Goal: Transaction & Acquisition: Purchase product/service

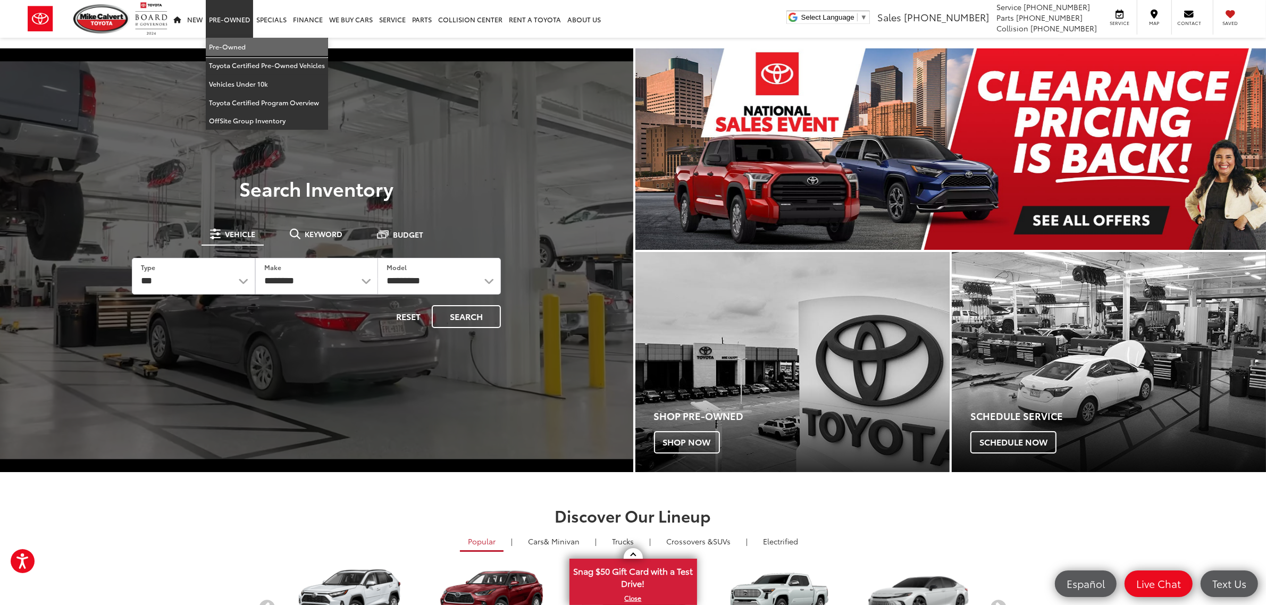
click at [236, 44] on link "Pre-Owned" at bounding box center [267, 47] width 122 height 19
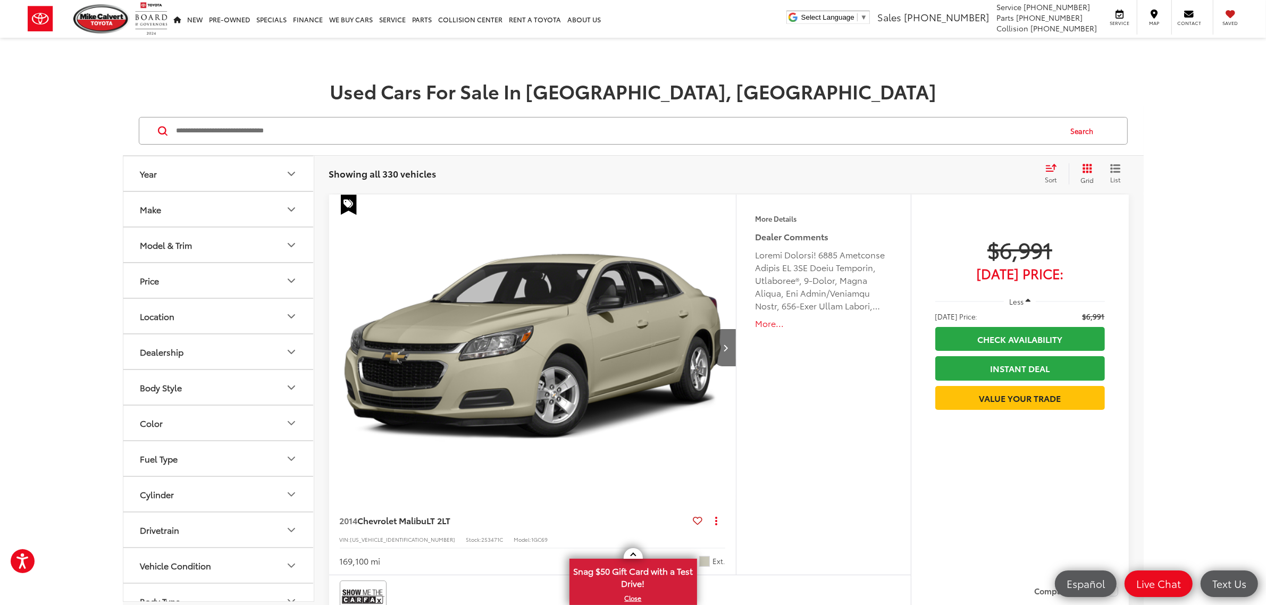
click at [210, 248] on button "Model & Trim" at bounding box center [218, 245] width 191 height 35
click at [166, 248] on div "Model & Trim" at bounding box center [166, 245] width 52 height 10
click at [172, 239] on button "Model & Trim" at bounding box center [218, 245] width 191 height 35
click at [173, 219] on button "Make" at bounding box center [218, 209] width 191 height 35
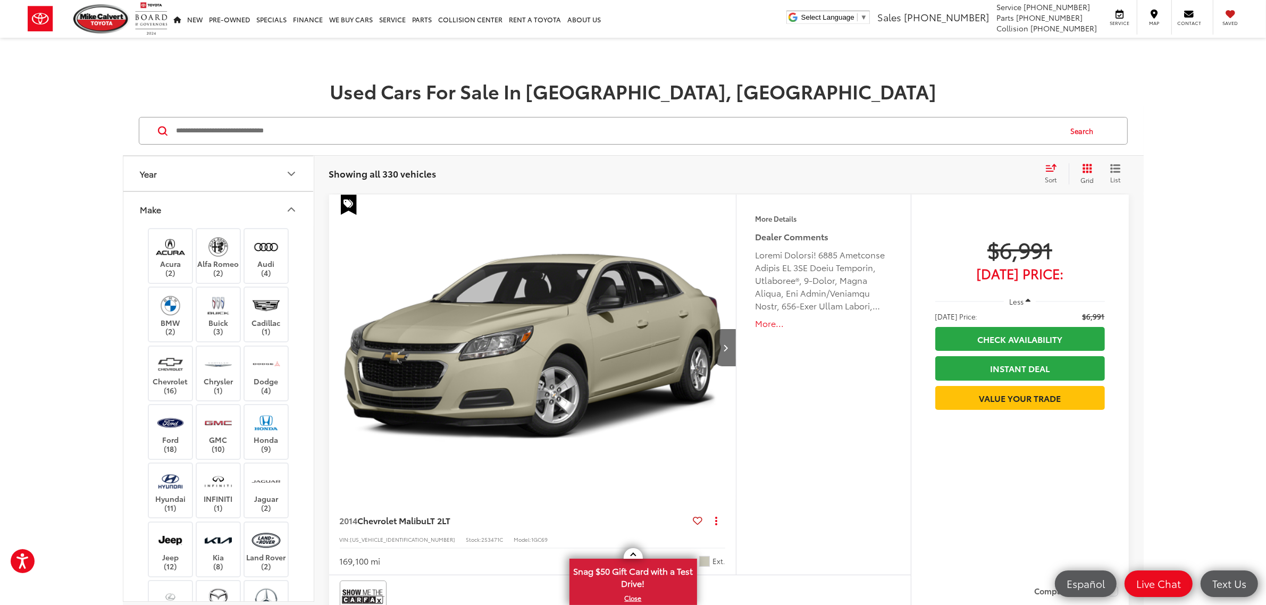
click at [187, 214] on button "Make" at bounding box center [218, 209] width 191 height 35
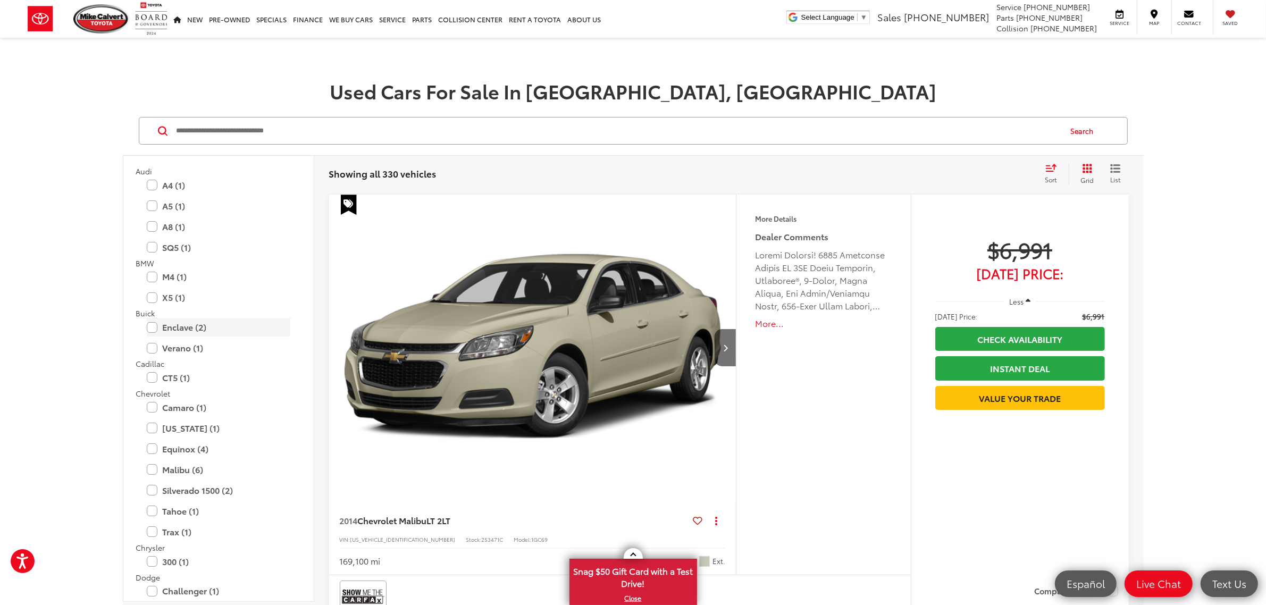
scroll to position [199, 0]
click at [198, 425] on label "Equinox (4)" at bounding box center [219, 425] width 144 height 19
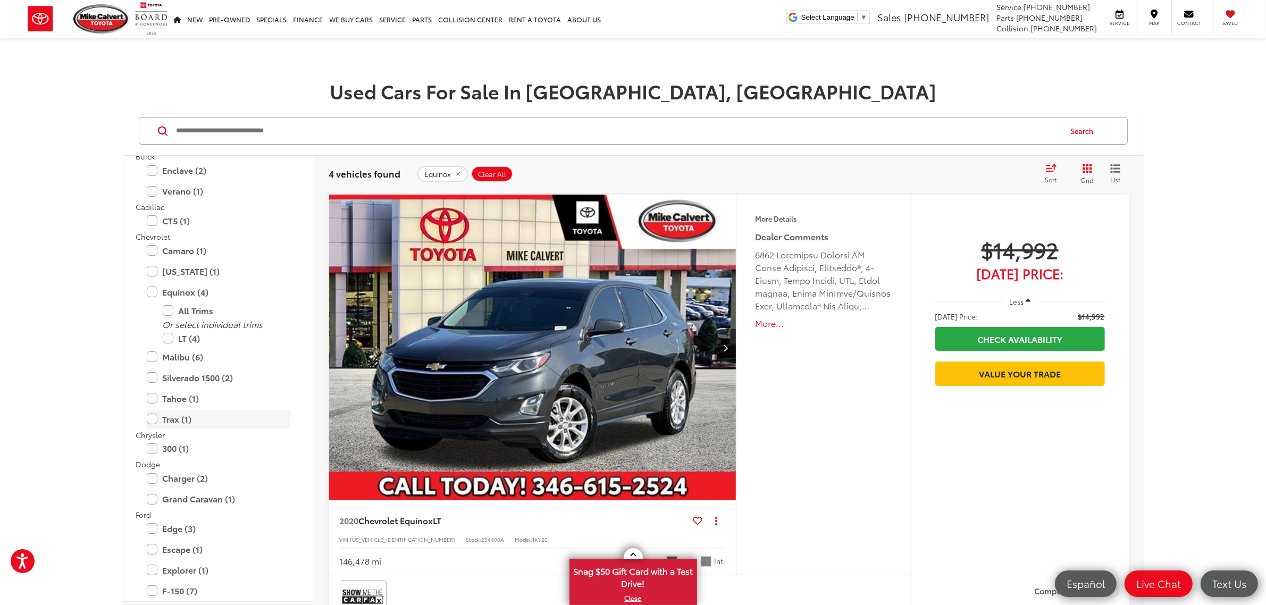
click at [206, 418] on label "Trax (1)" at bounding box center [219, 419] width 144 height 19
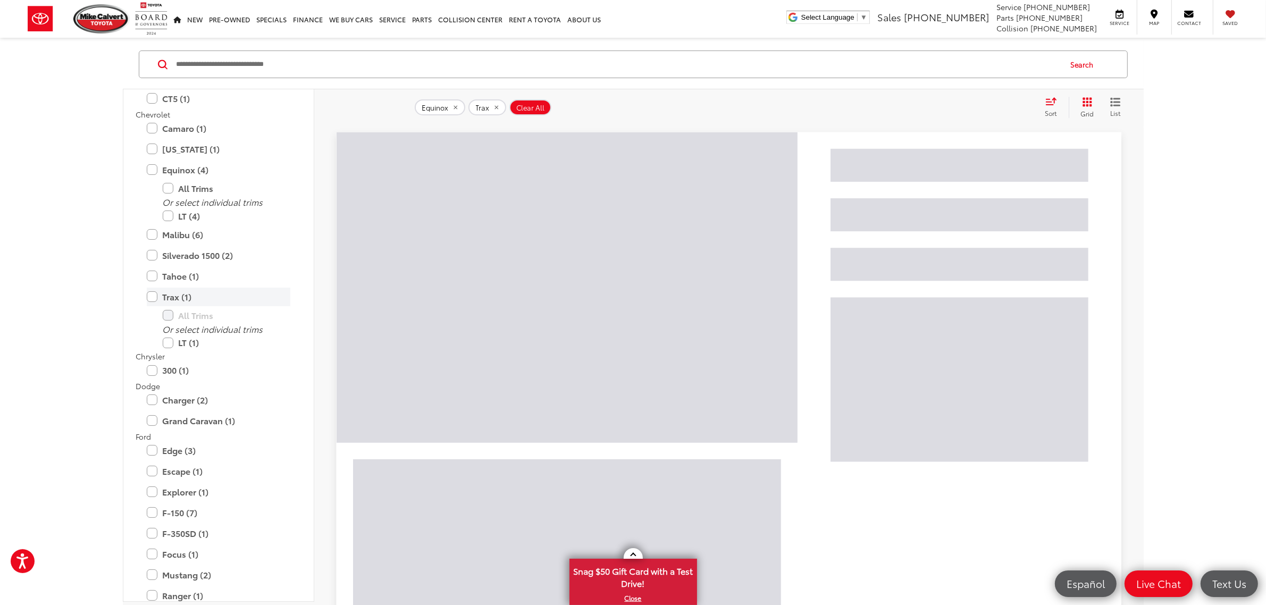
scroll to position [465, 0]
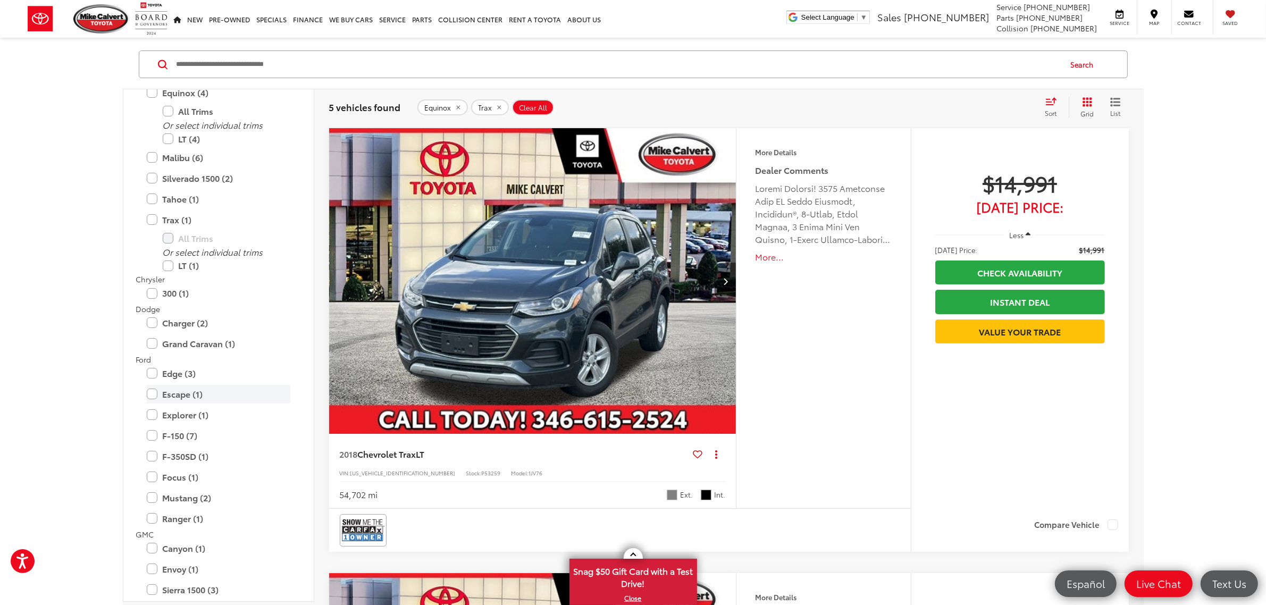
click at [200, 393] on label "Escape (1)" at bounding box center [219, 394] width 144 height 19
click at [208, 463] on label "Explorer (1)" at bounding box center [219, 459] width 144 height 19
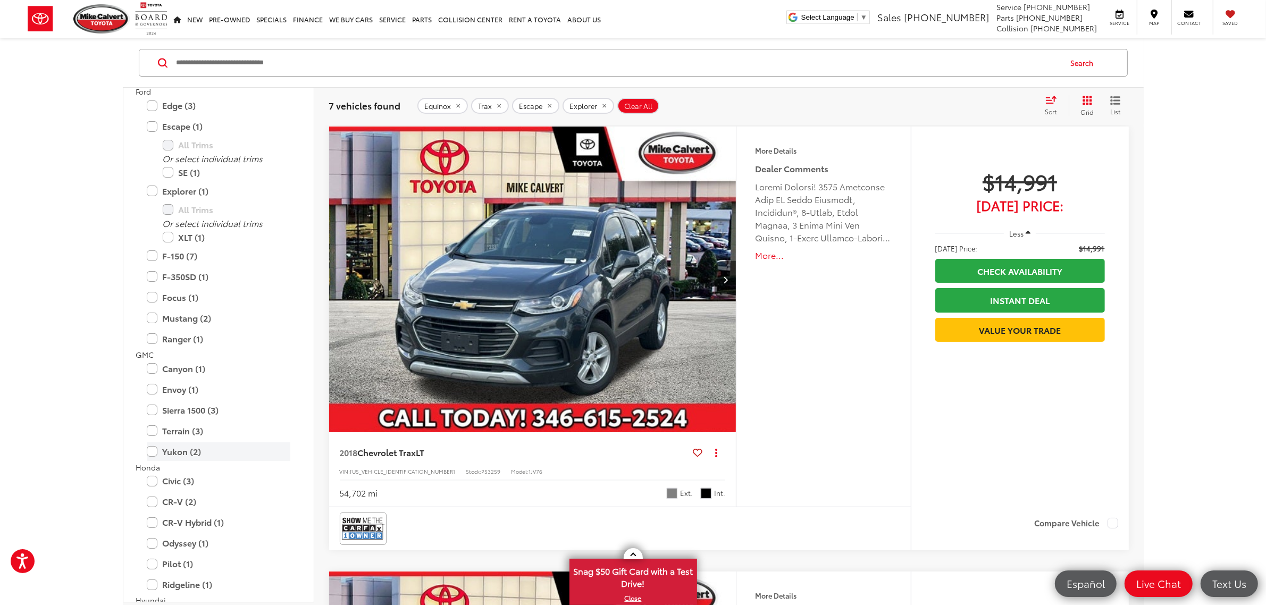
scroll to position [732, 0]
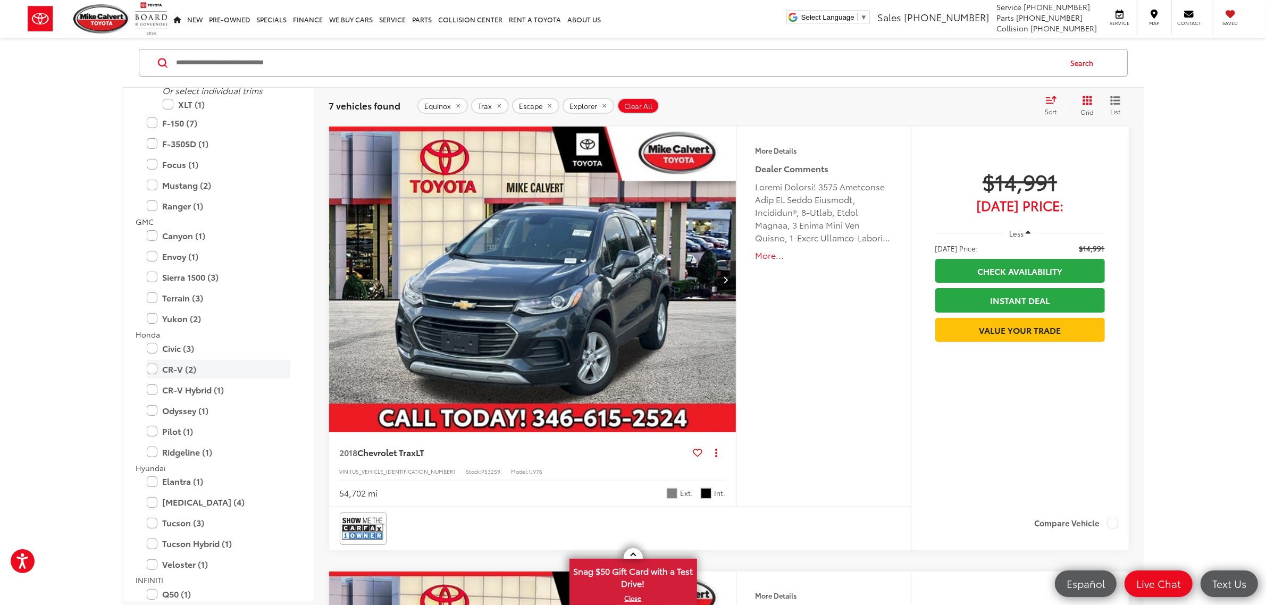
click at [192, 373] on label "CR-V (2)" at bounding box center [219, 369] width 144 height 19
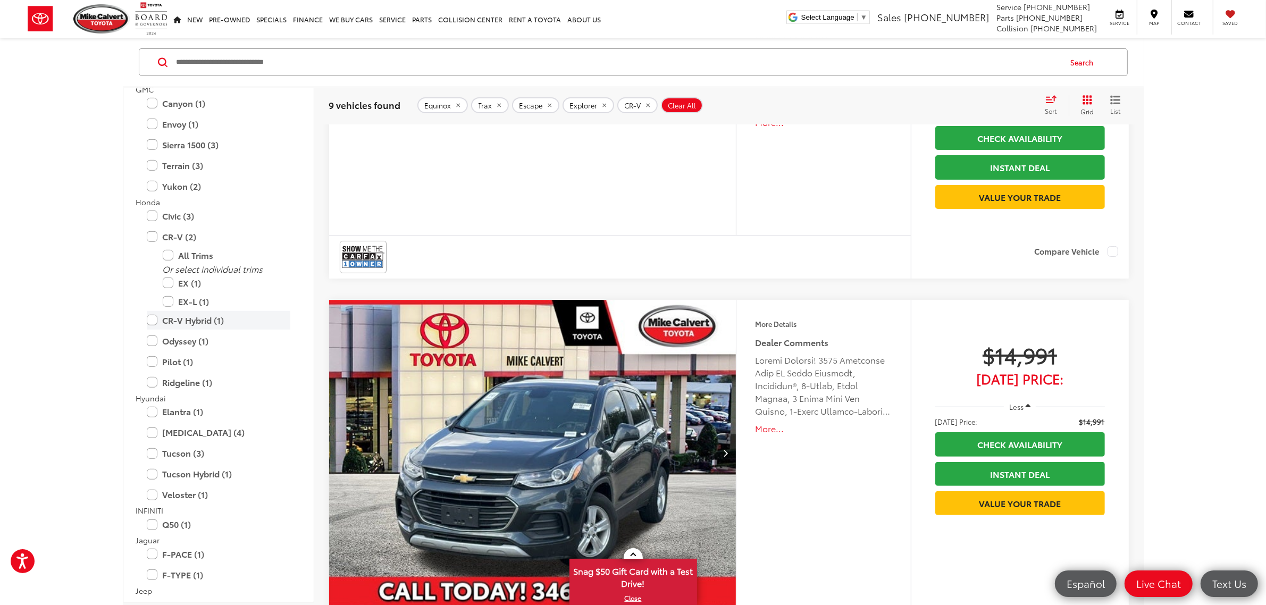
scroll to position [821, 0]
click at [212, 321] on label "CR-V Hybrid (1)" at bounding box center [219, 318] width 144 height 19
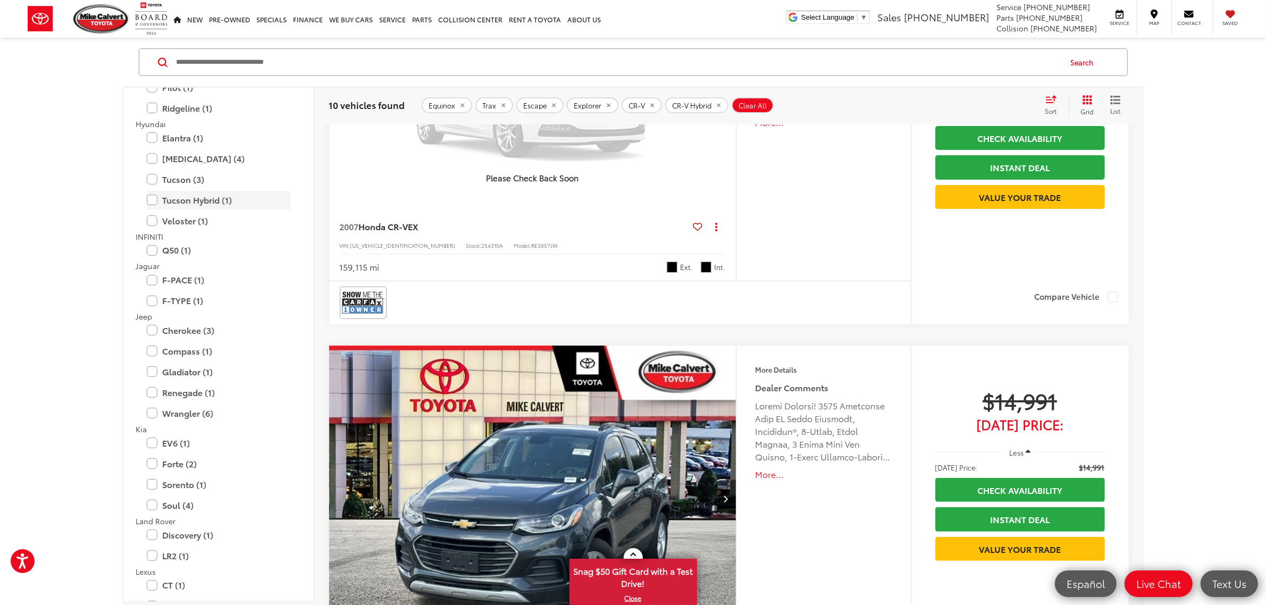
scroll to position [1046, 0]
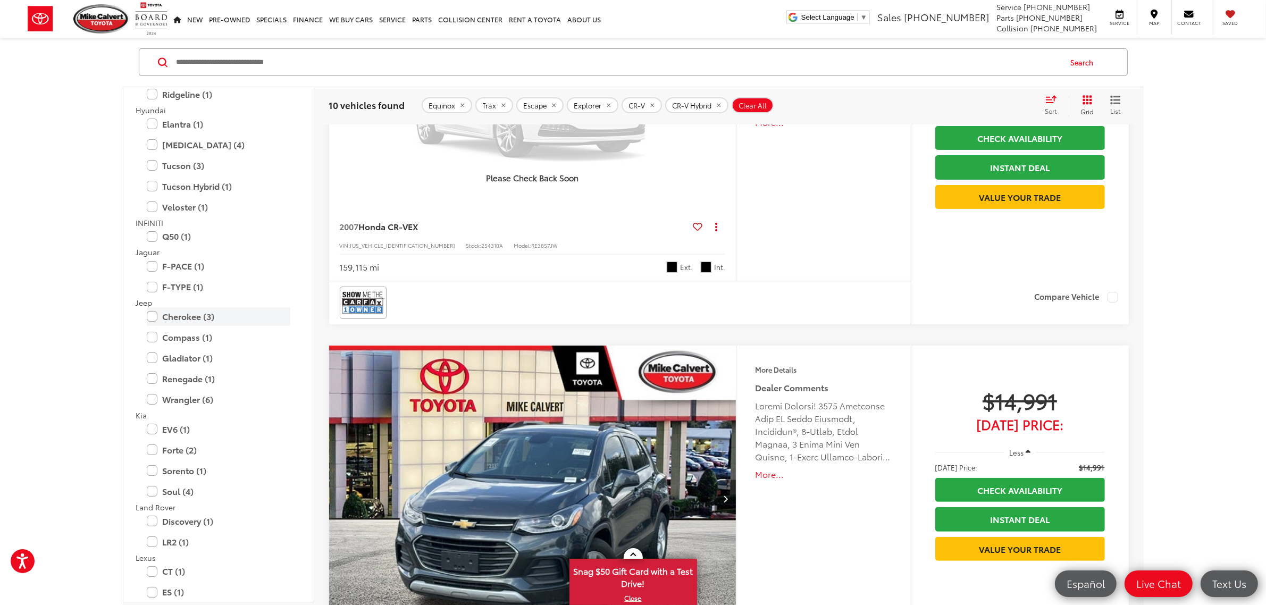
click at [190, 318] on label "Cherokee (3)" at bounding box center [219, 316] width 144 height 19
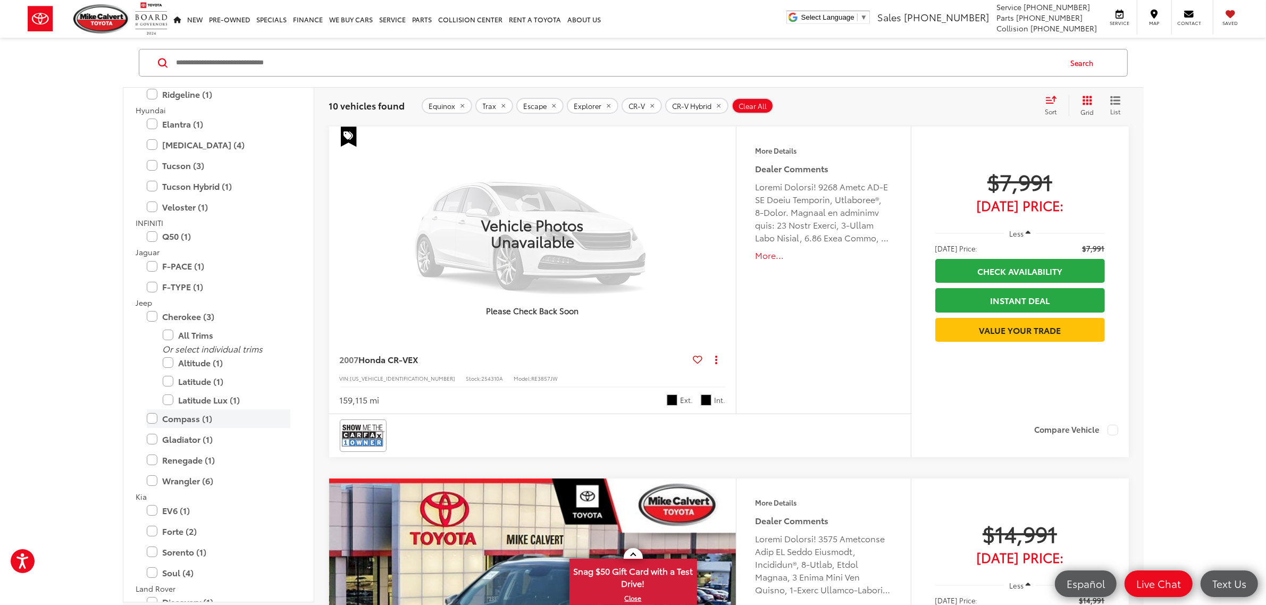
click at [200, 415] on label "Compass (1)" at bounding box center [219, 418] width 144 height 19
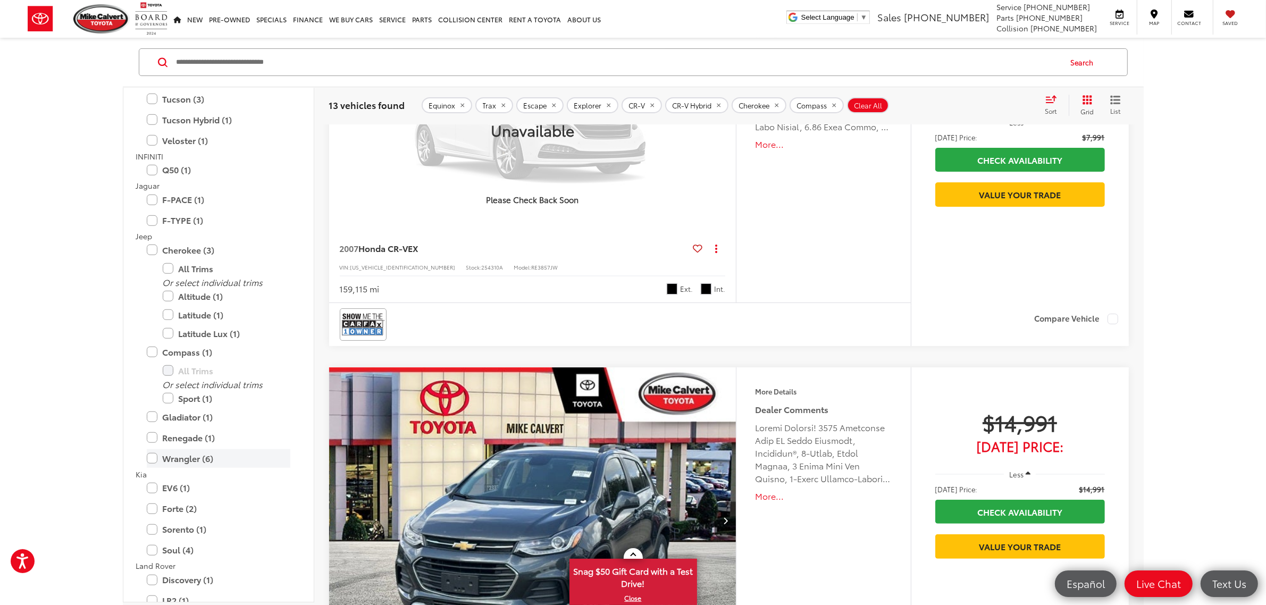
scroll to position [68, 0]
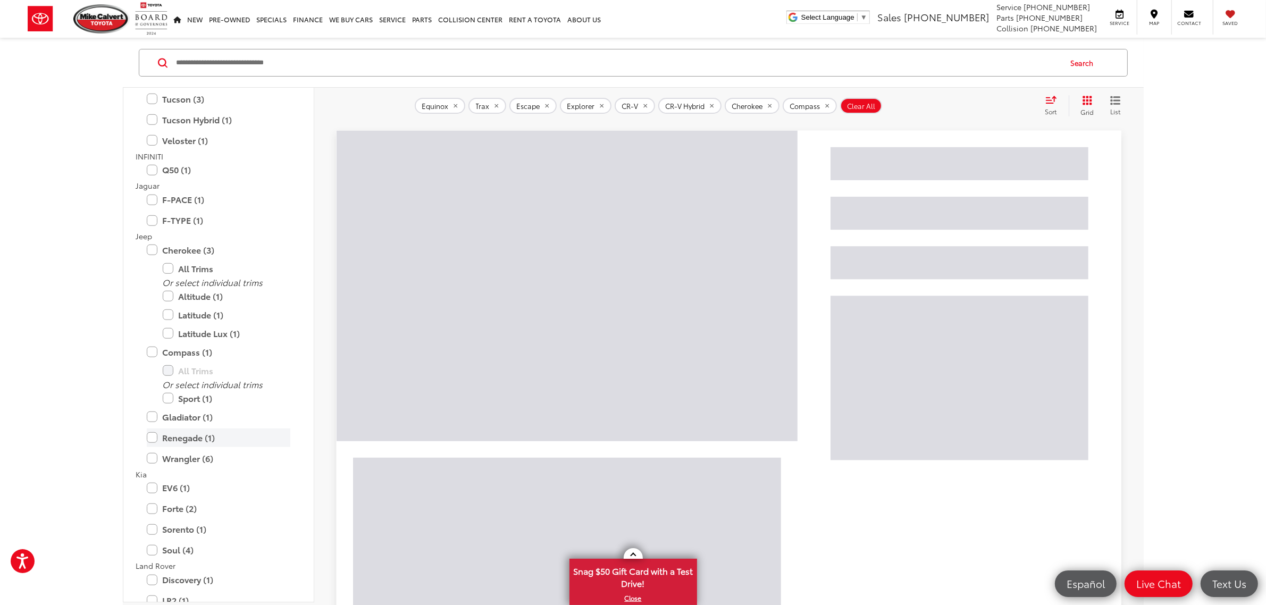
click at [201, 435] on label "Renegade (1)" at bounding box center [219, 438] width 144 height 19
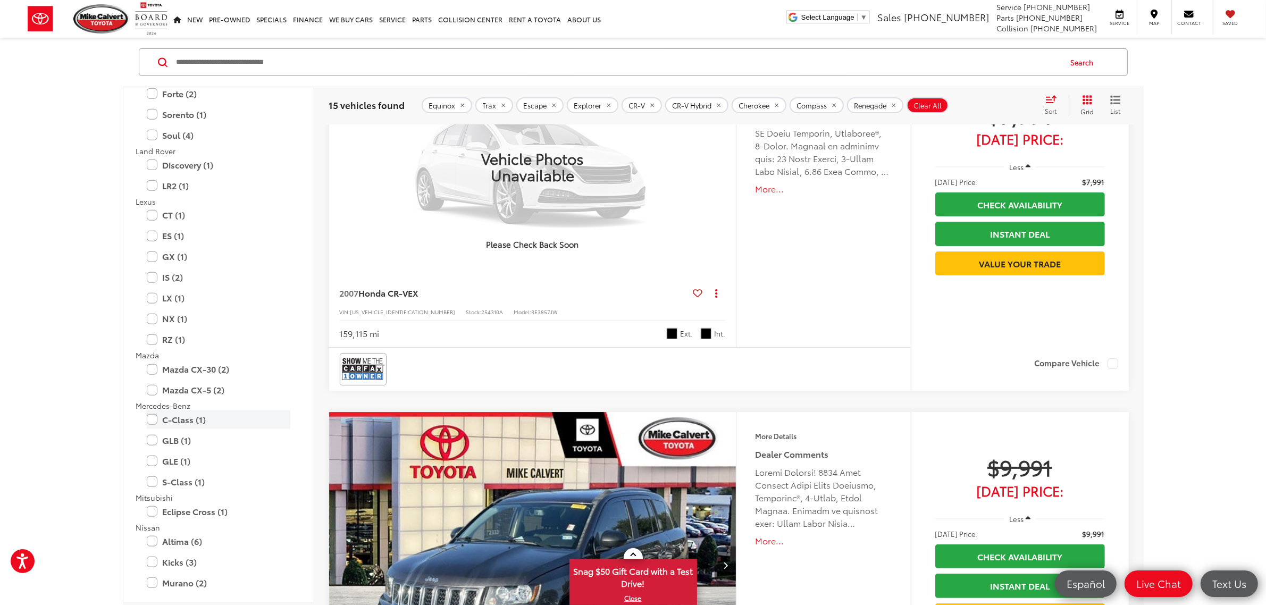
scroll to position [1408, 0]
click at [206, 366] on label "Mazda CX-30 (2)" at bounding box center [219, 363] width 144 height 19
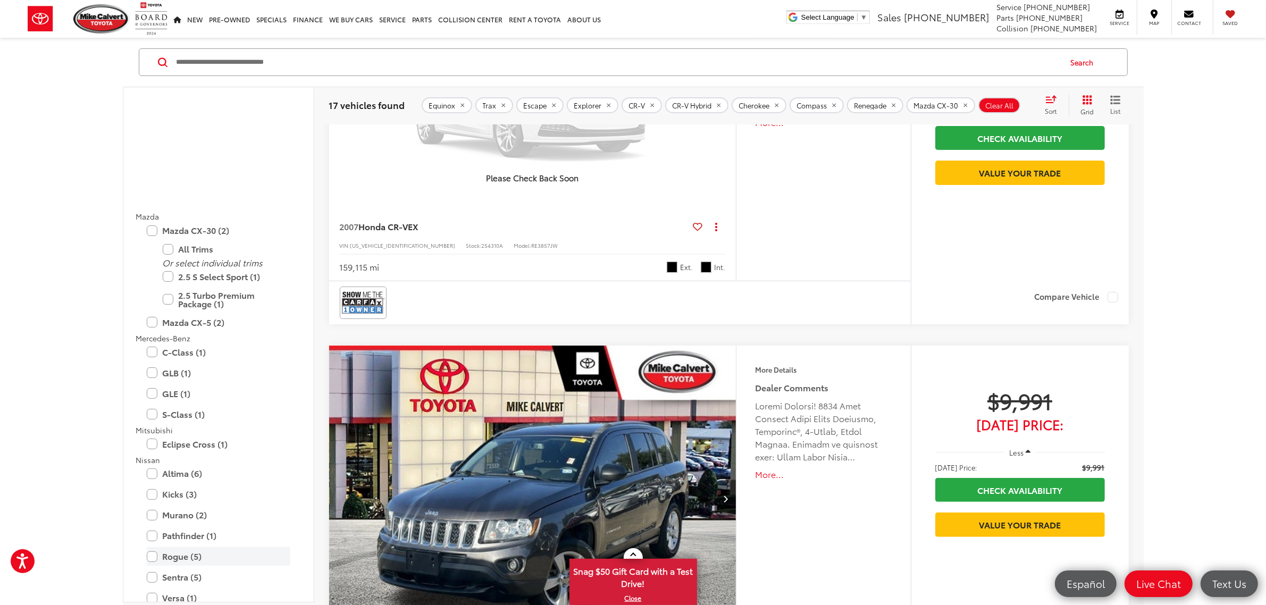
scroll to position [1674, 0]
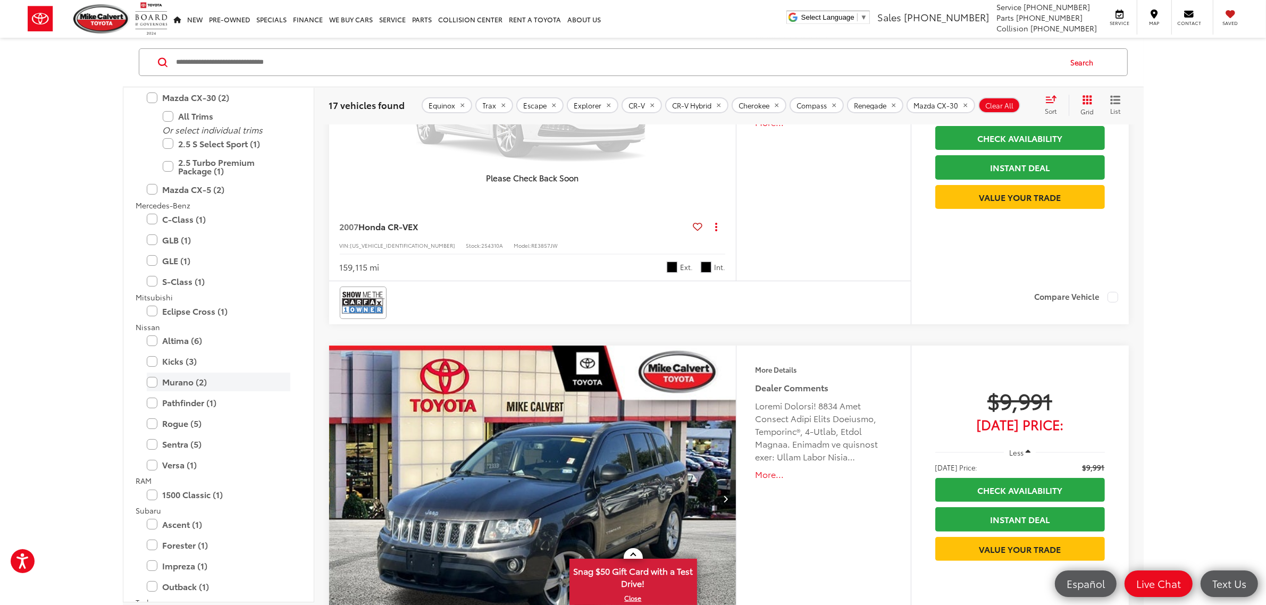
click at [192, 378] on label "Murano (2)" at bounding box center [219, 382] width 144 height 19
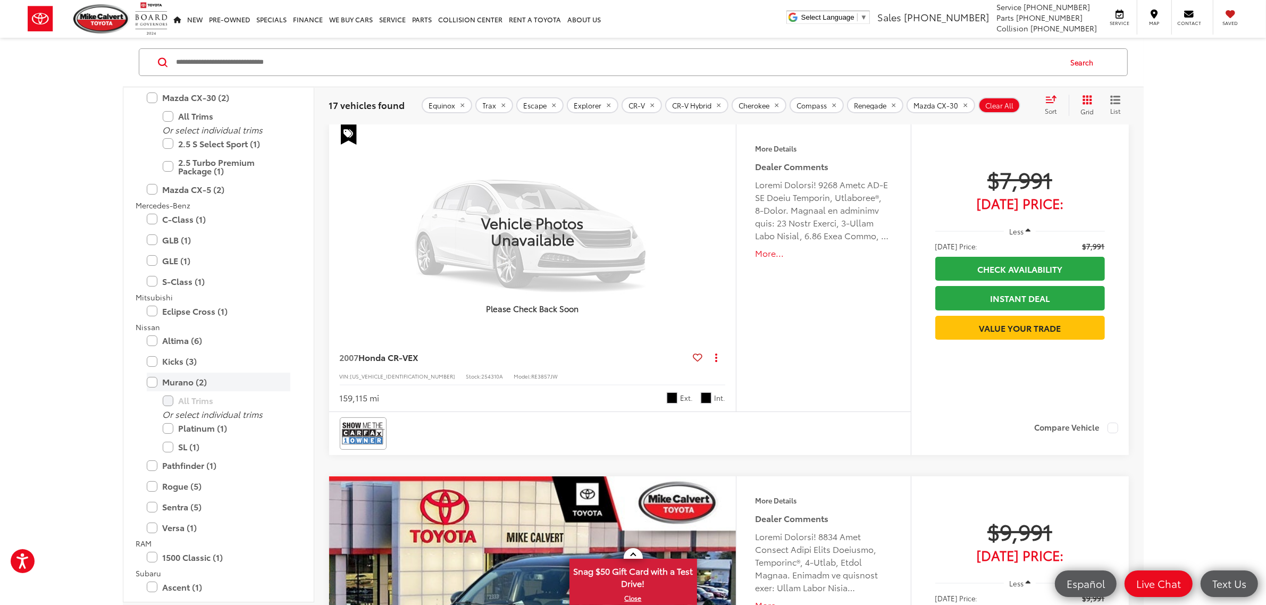
scroll to position [68, 0]
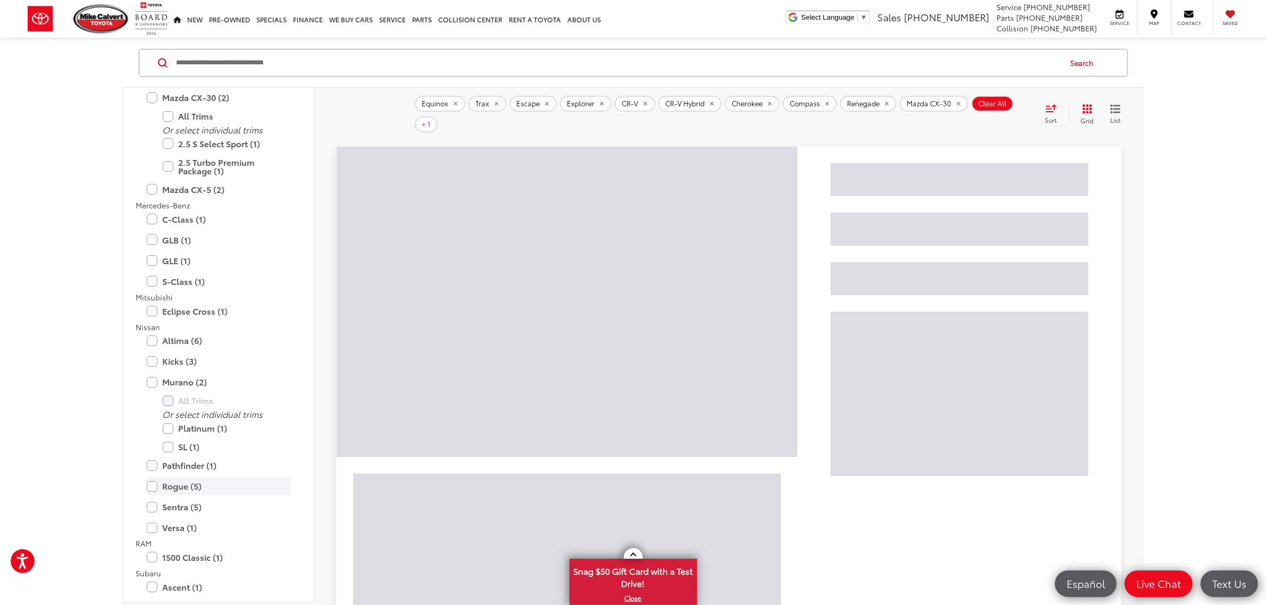
click at [193, 484] on label "Rogue (5)" at bounding box center [219, 486] width 144 height 19
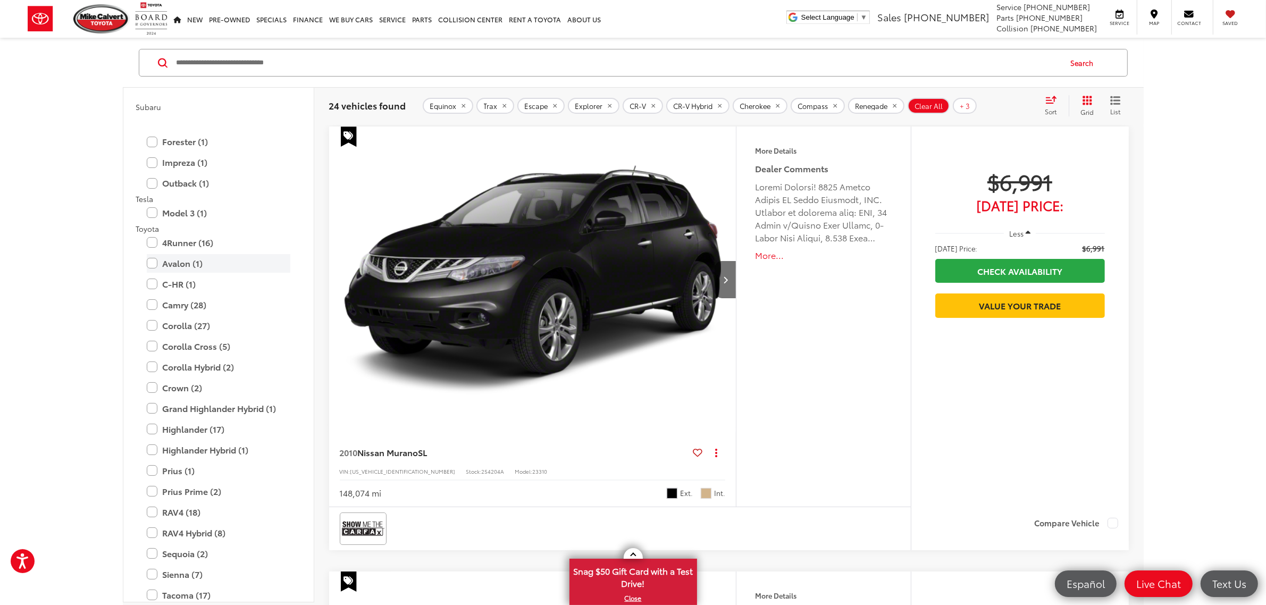
scroll to position [2009, 0]
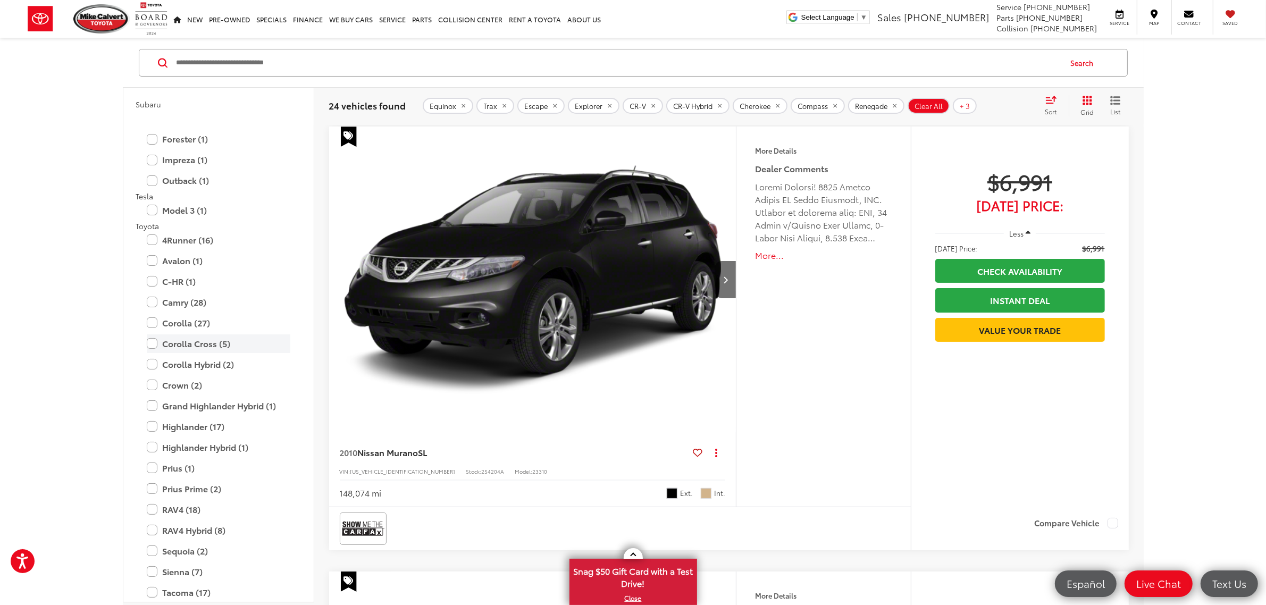
click at [198, 342] on label "Corolla Cross (5)" at bounding box center [219, 343] width 144 height 19
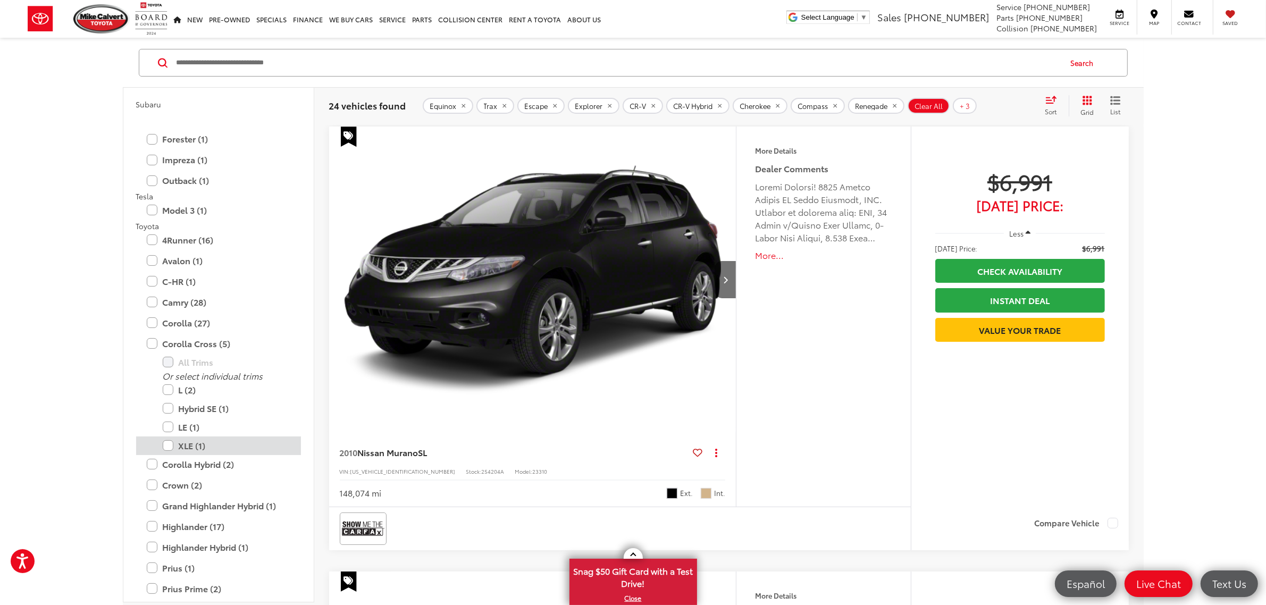
scroll to position [2208, 0]
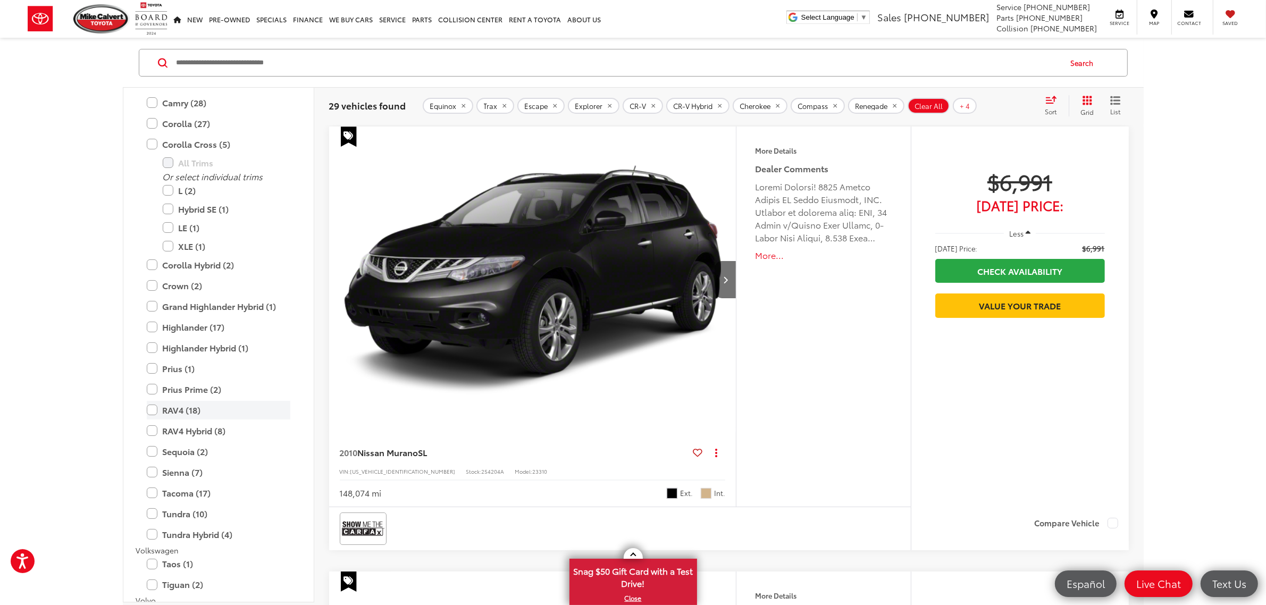
click at [194, 409] on label "RAV4 (18)" at bounding box center [219, 410] width 144 height 19
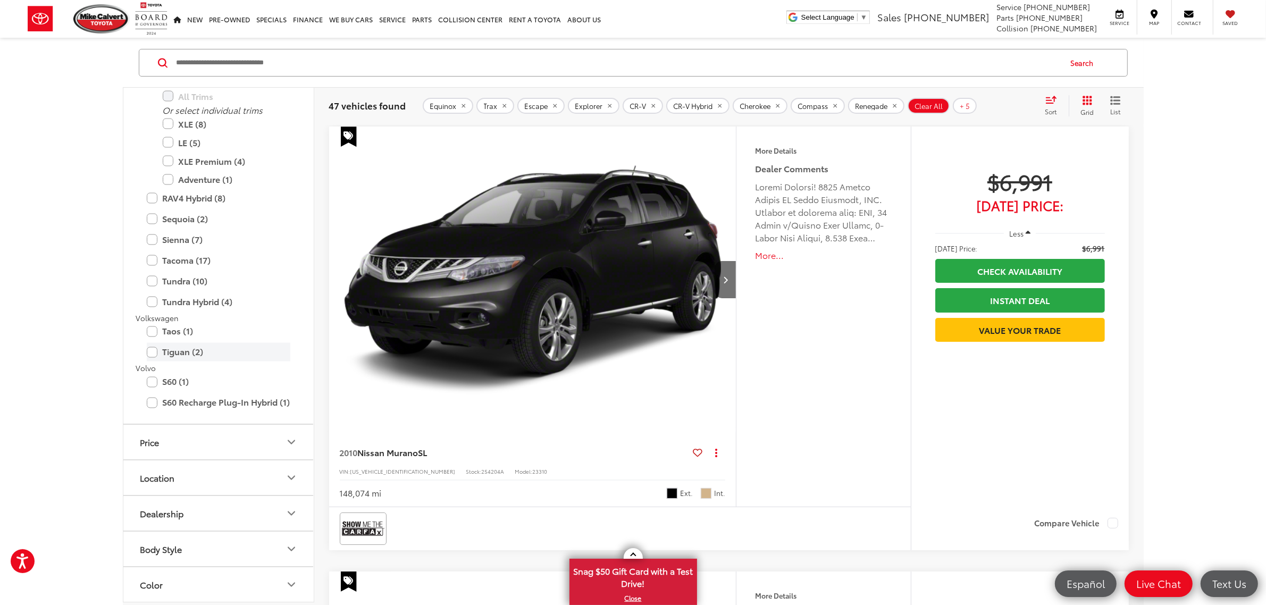
click at [199, 350] on label "Tiguan (2)" at bounding box center [219, 352] width 144 height 19
click at [1049, 105] on div "Sort" at bounding box center [1054, 105] width 29 height 21
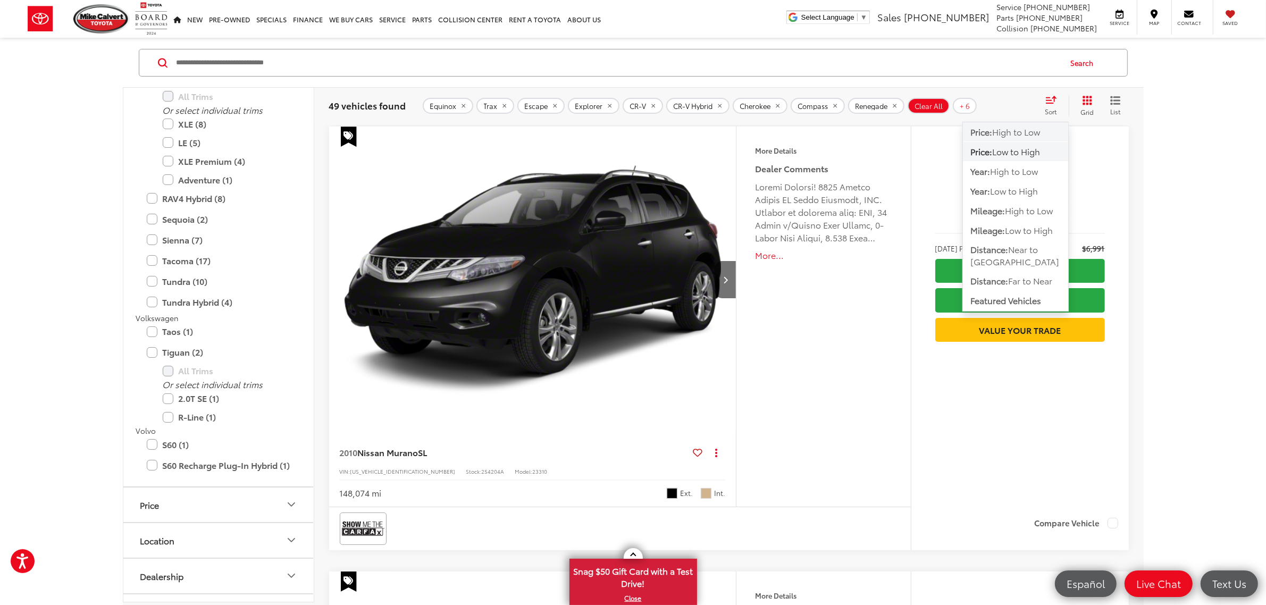
click at [1015, 132] on span "High to Low" at bounding box center [1017, 131] width 48 height 12
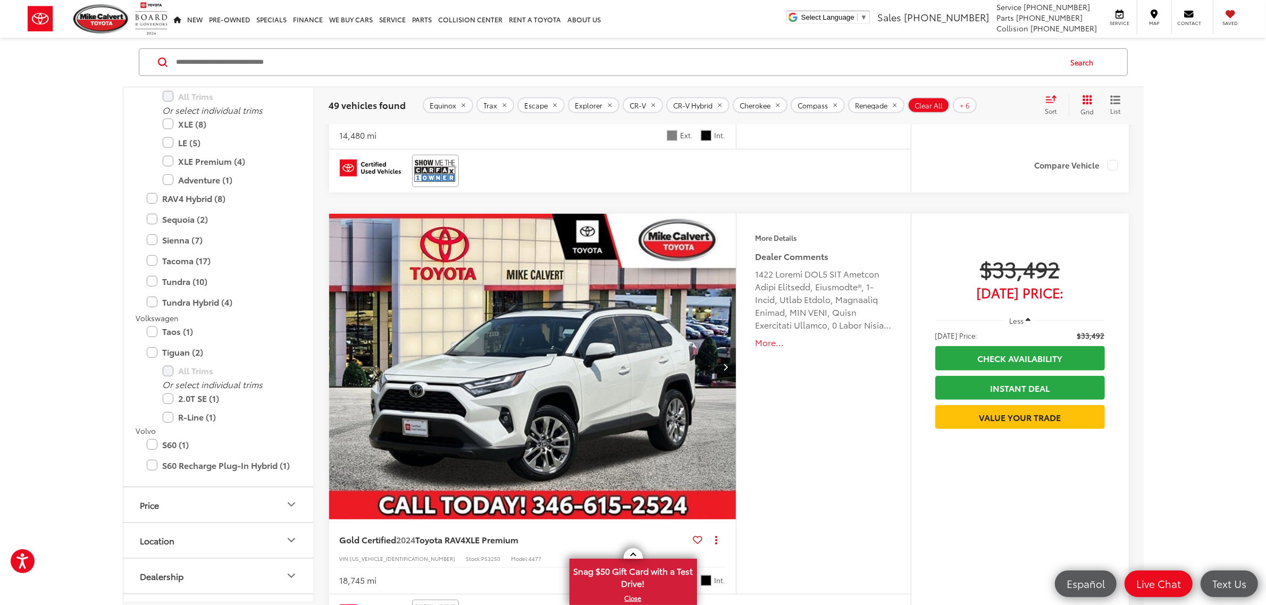
scroll to position [932, 0]
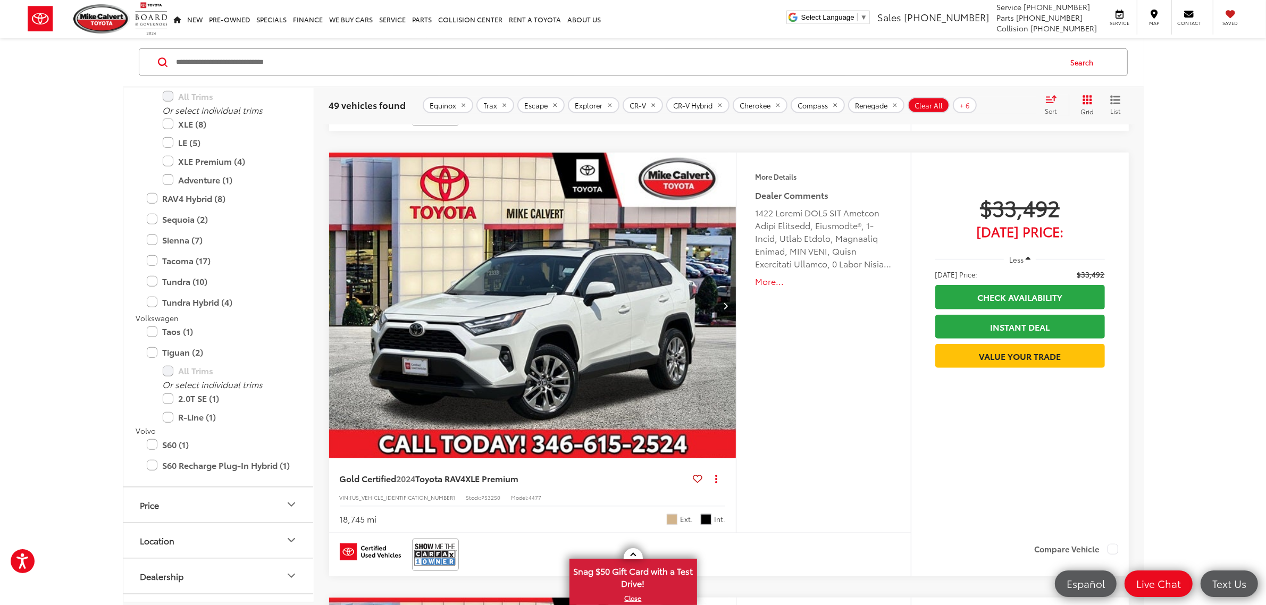
click at [1085, 104] on icon "Grid View" at bounding box center [1087, 100] width 10 height 10
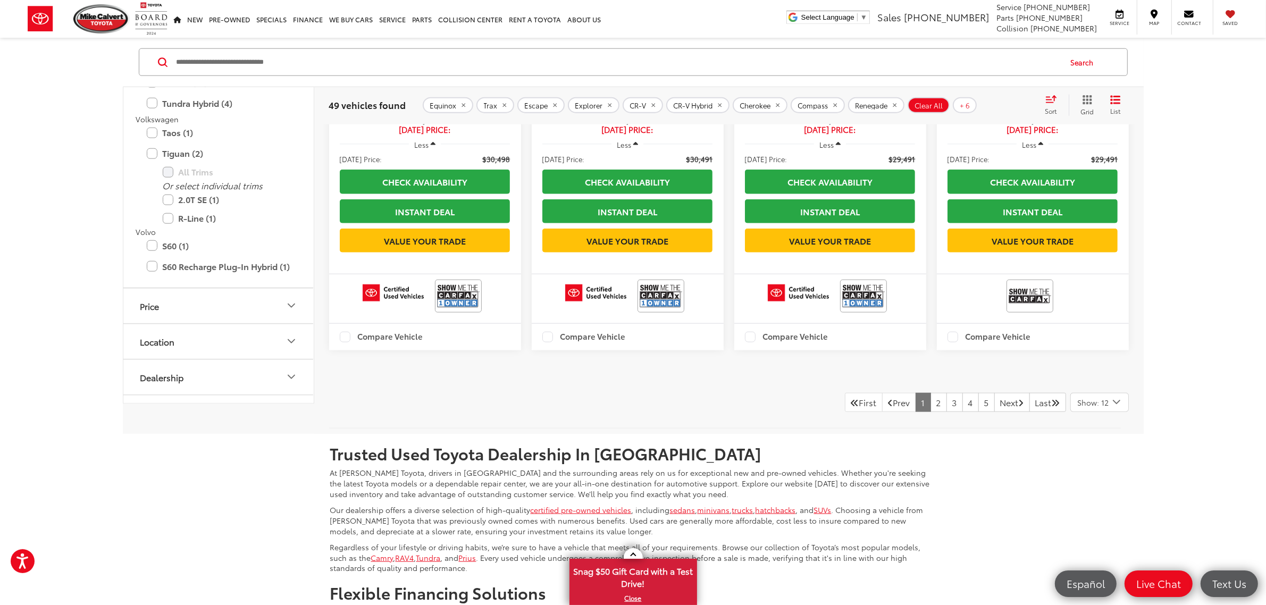
scroll to position [1597, 0]
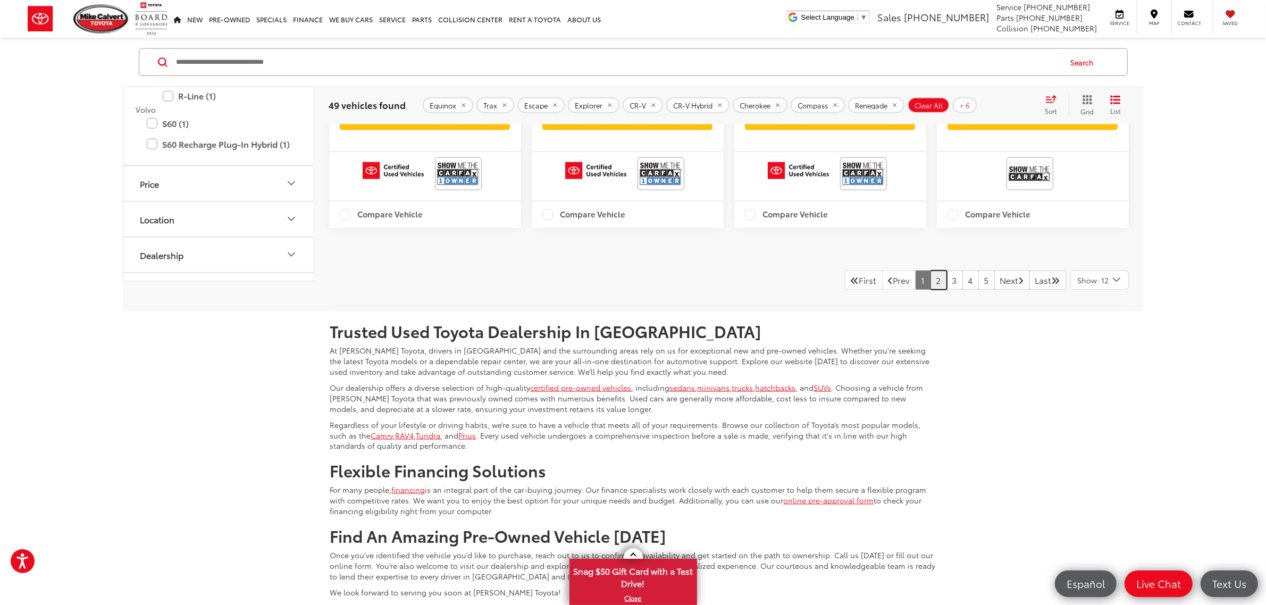
click at [930, 290] on link "2" at bounding box center [938, 280] width 16 height 19
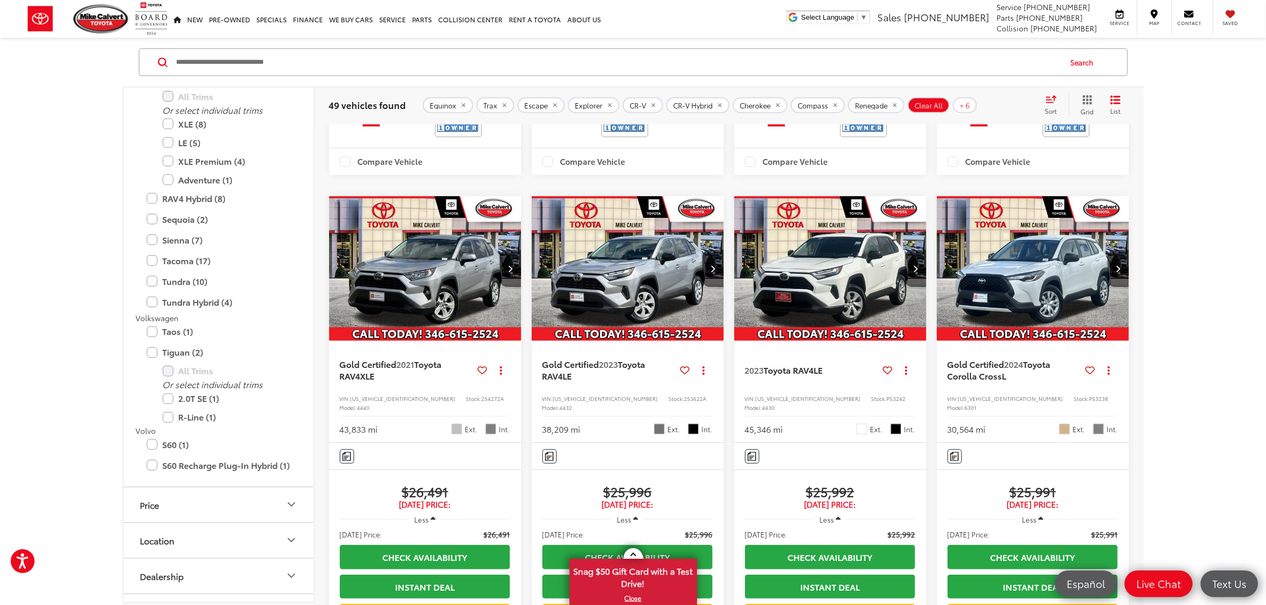
scroll to position [666, 0]
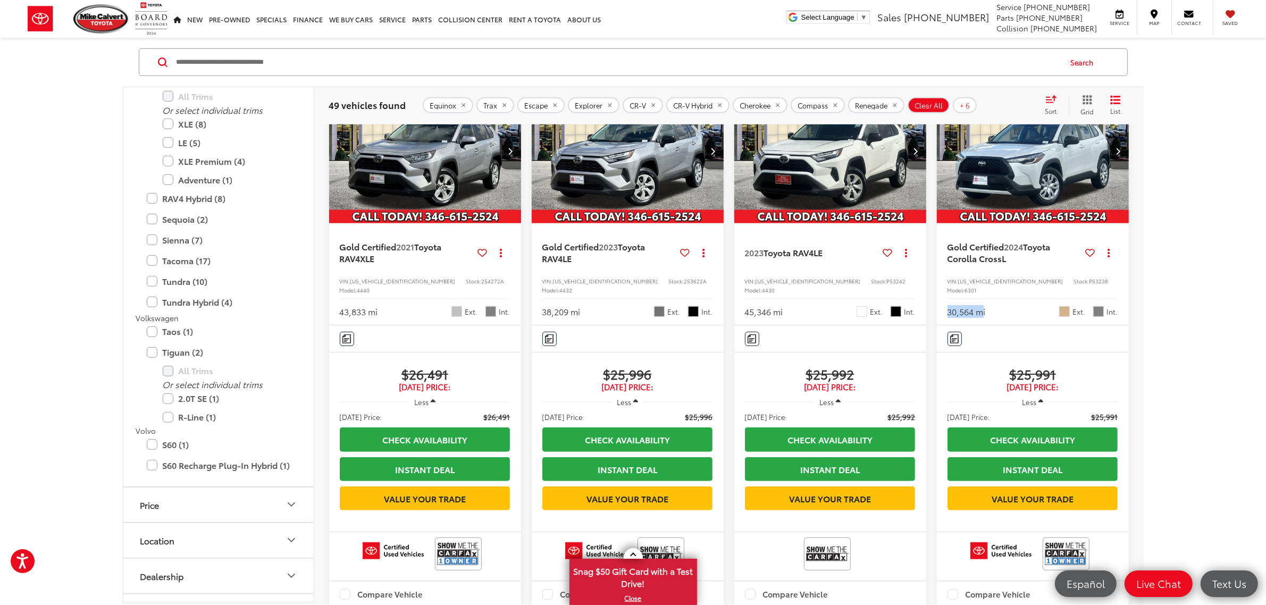
drag, startPoint x: 981, startPoint y: 335, endPoint x: 947, endPoint y: 335, distance: 33.5
click at [947, 318] on div "30,564 mi" at bounding box center [966, 312] width 38 height 12
click at [1031, 318] on div "30,564 mi Ext. Int." at bounding box center [1032, 308] width 171 height 20
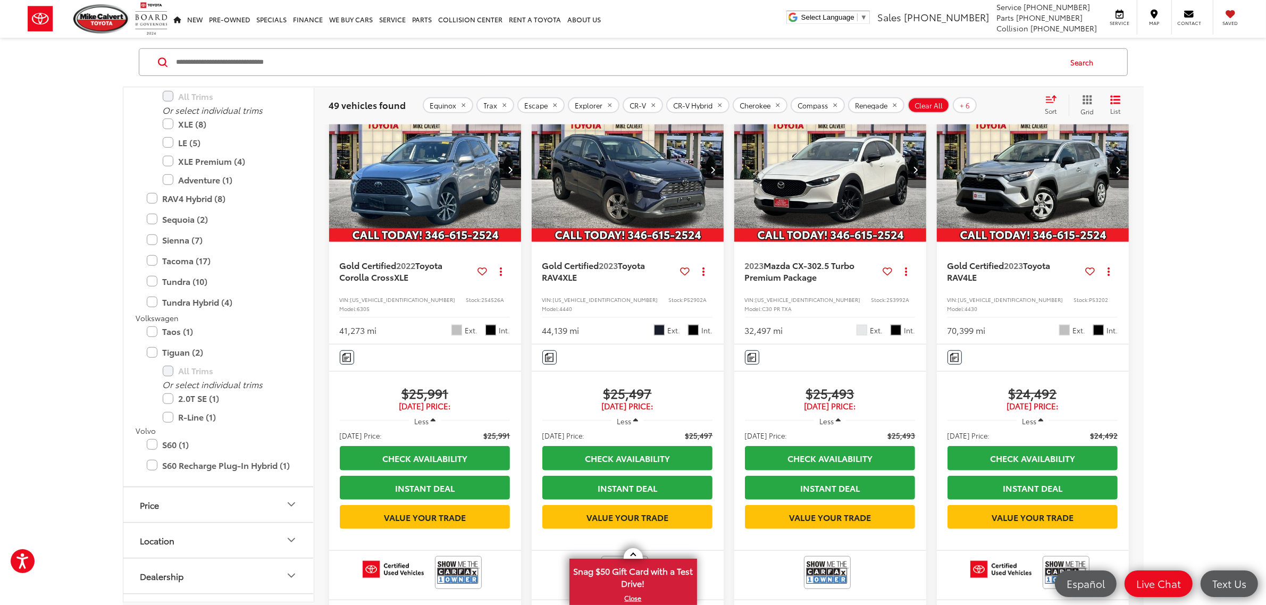
scroll to position [1264, 0]
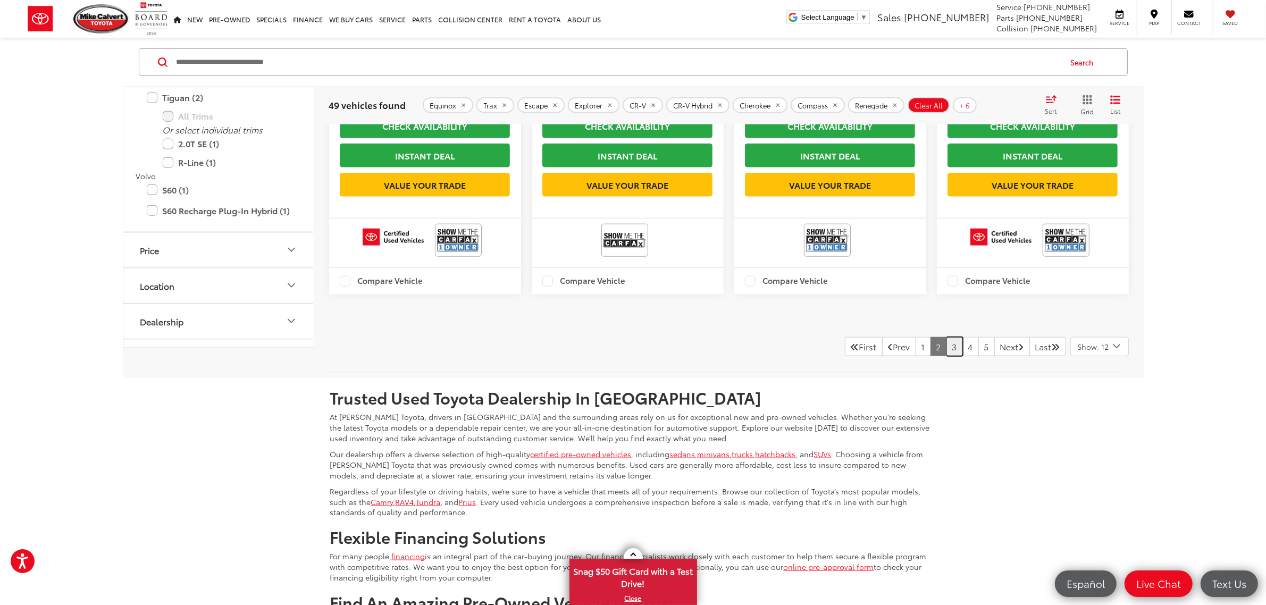
click at [946, 356] on link "3" at bounding box center [954, 346] width 16 height 19
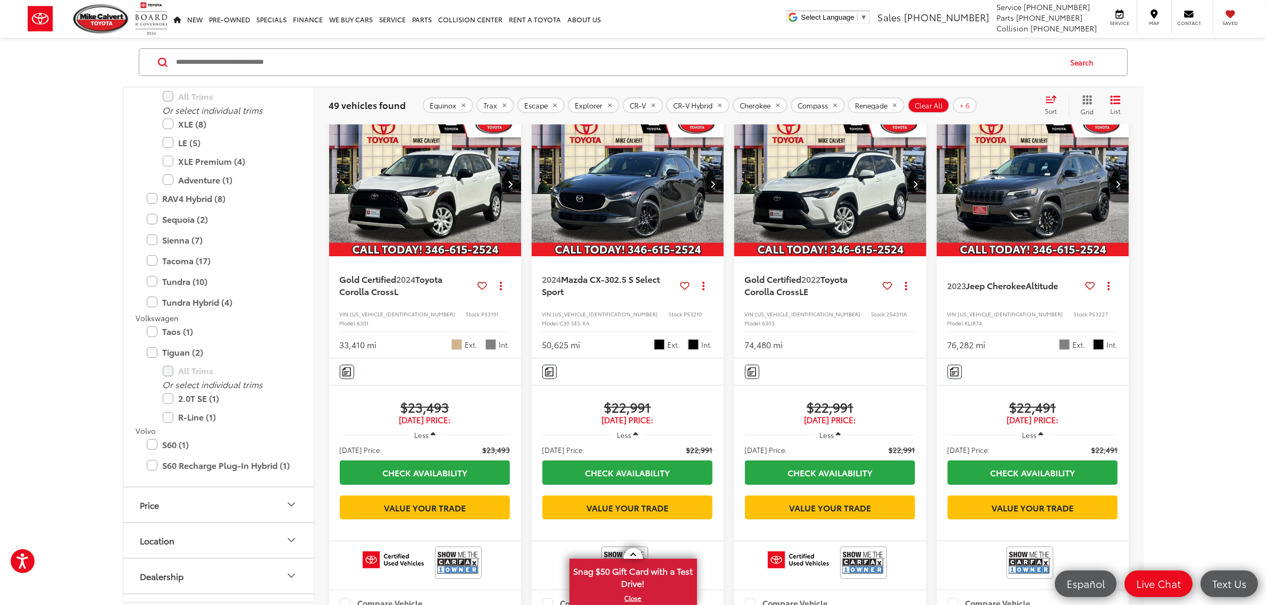
scroll to position [68, 0]
